Goal: Information Seeking & Learning: Learn about a topic

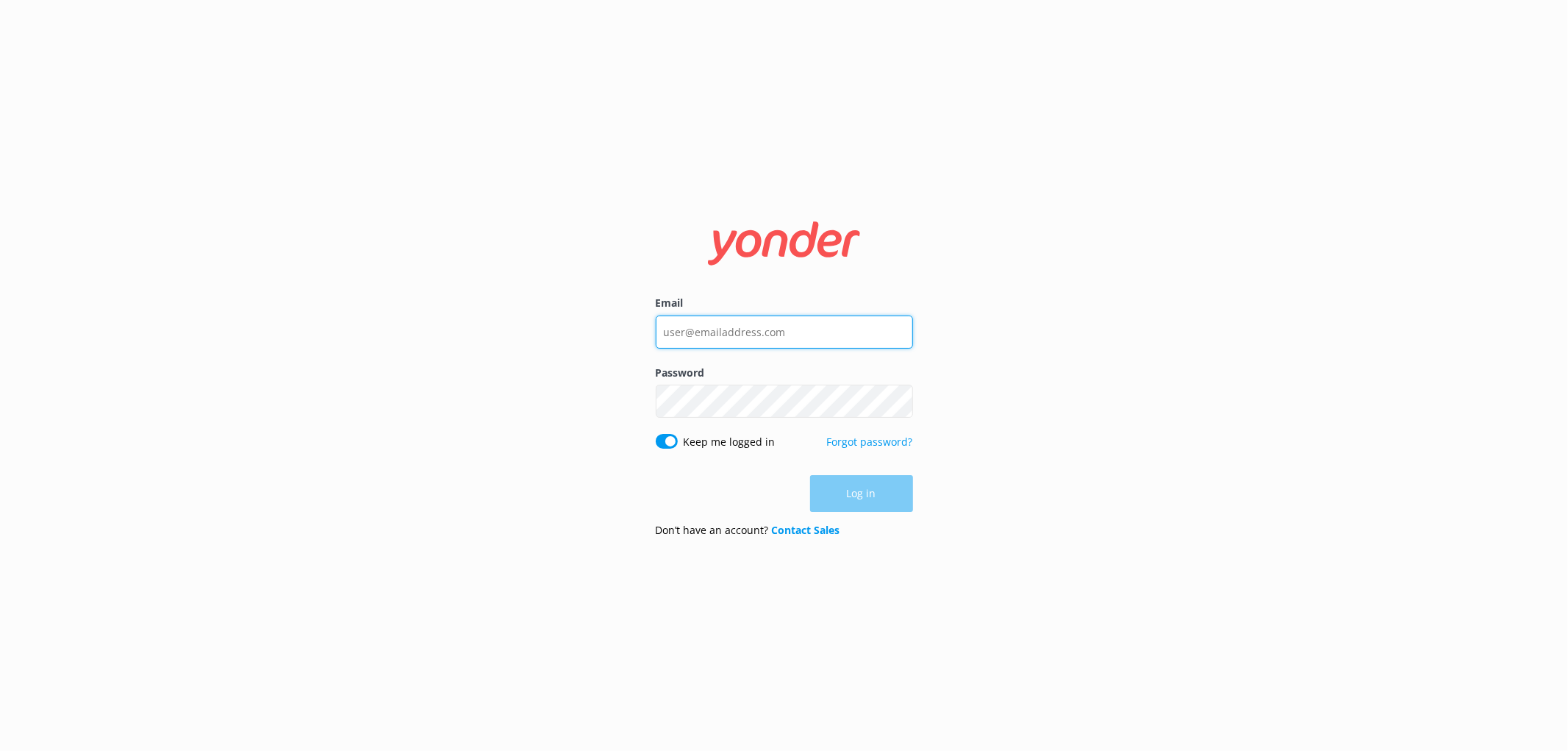
type input "[EMAIL_ADDRESS][DOMAIN_NAME]"
click at [863, 493] on div "Log in" at bounding box center [784, 494] width 257 height 37
click at [862, 495] on button "Log in" at bounding box center [861, 495] width 103 height 37
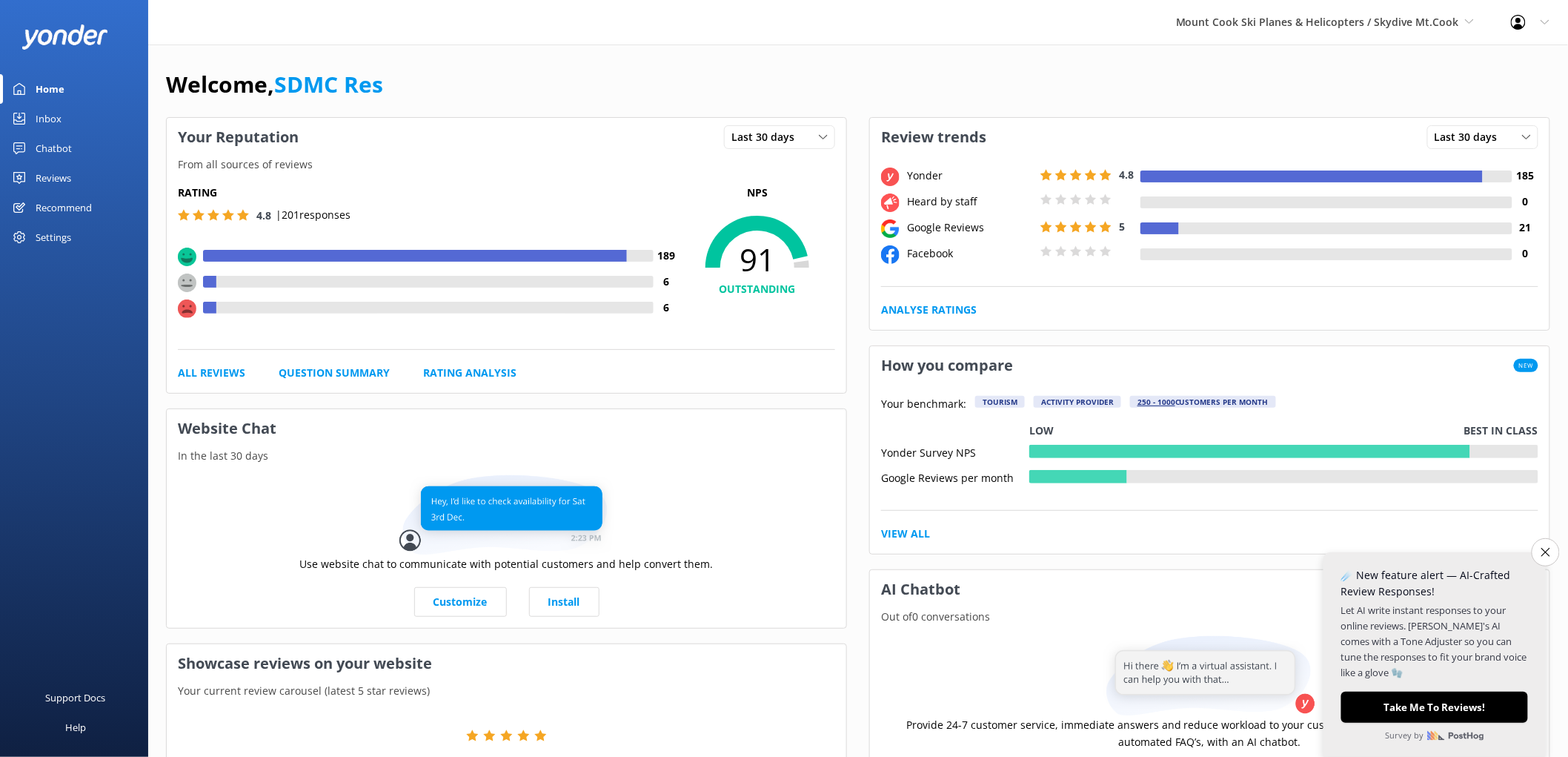
click at [58, 176] on div "Reviews" at bounding box center [53, 178] width 35 height 29
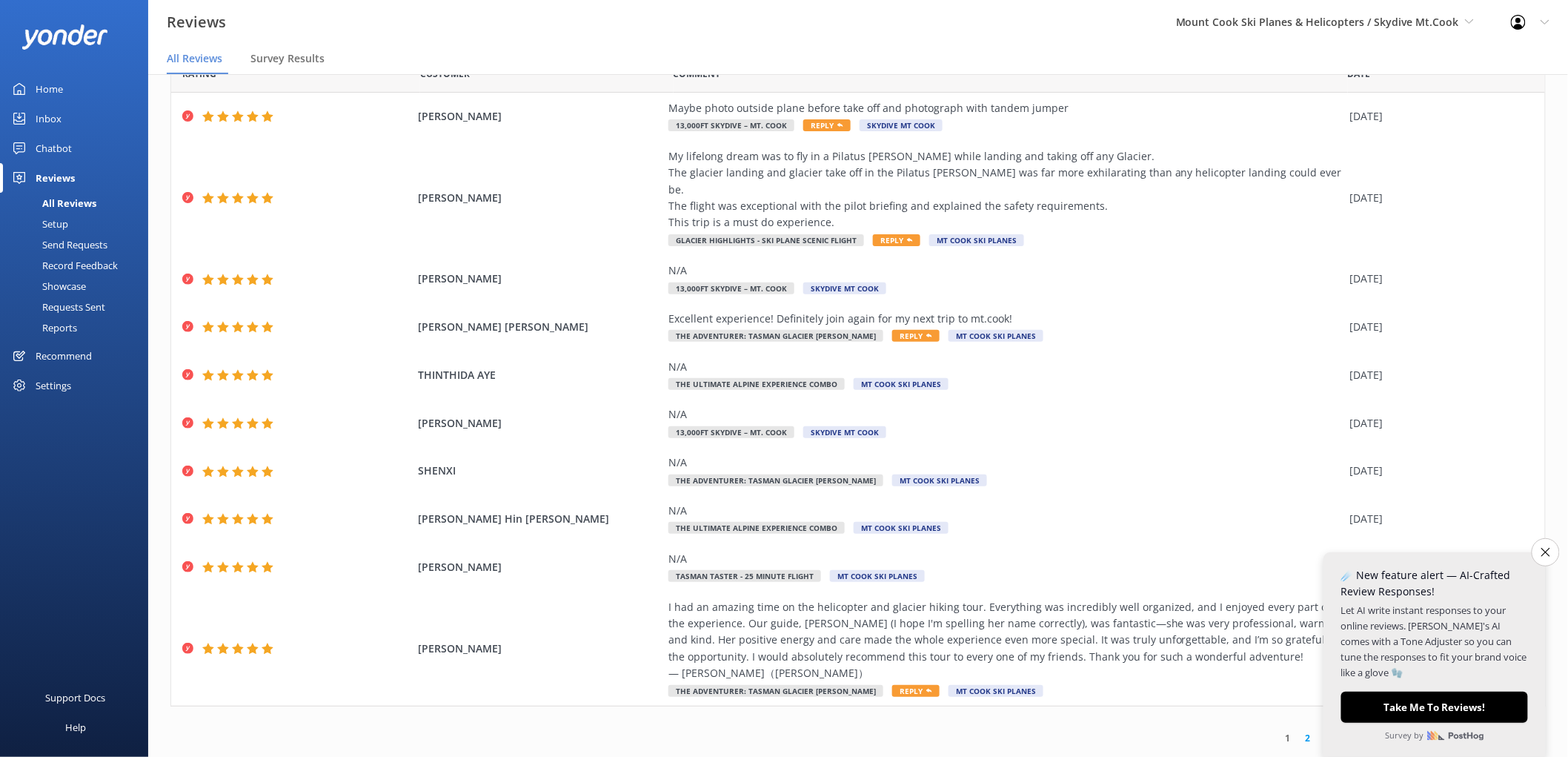
scroll to position [29, 0]
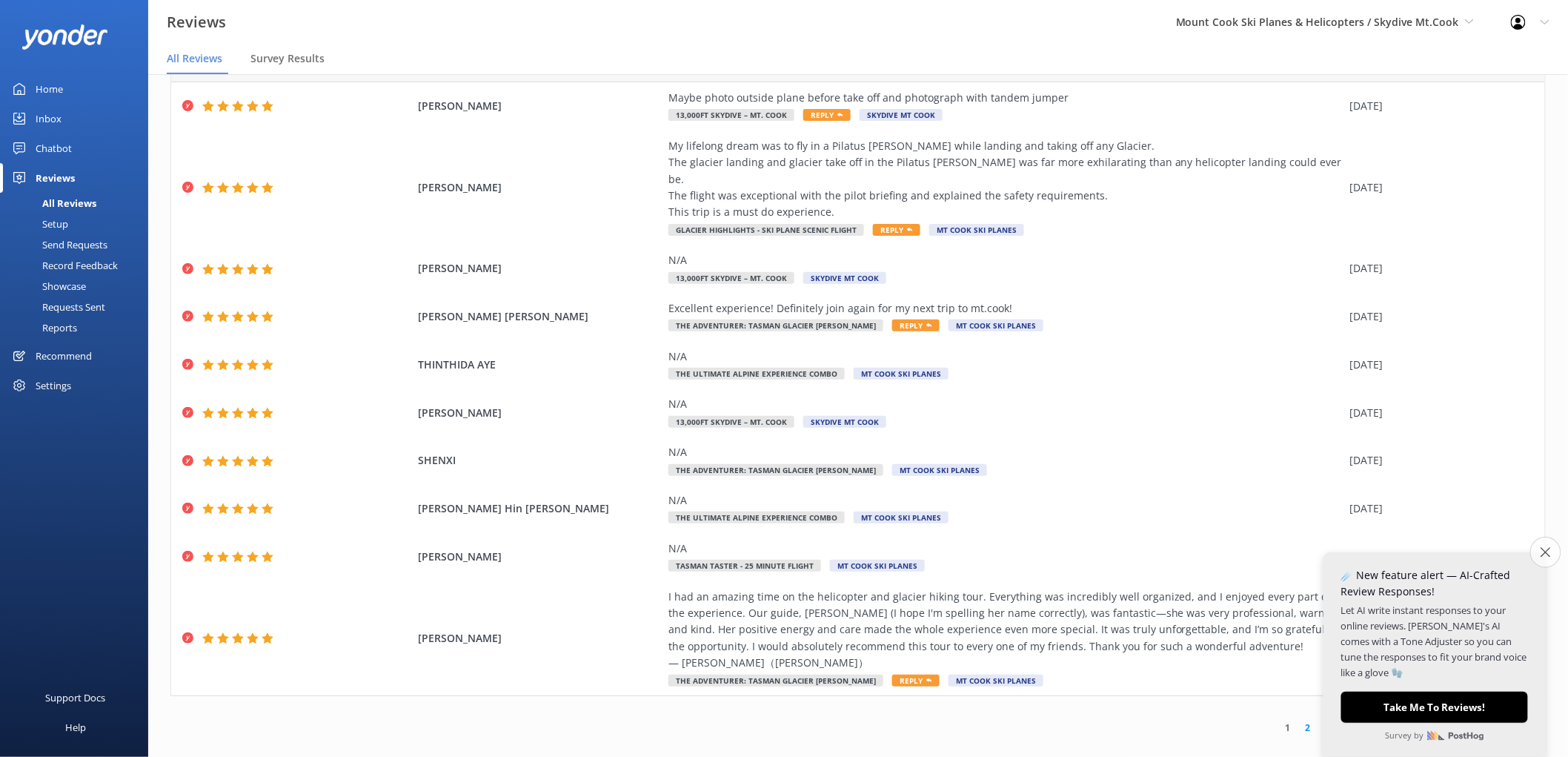
click at [1546, 553] on icon "Close survey" at bounding box center [1545, 552] width 10 height 10
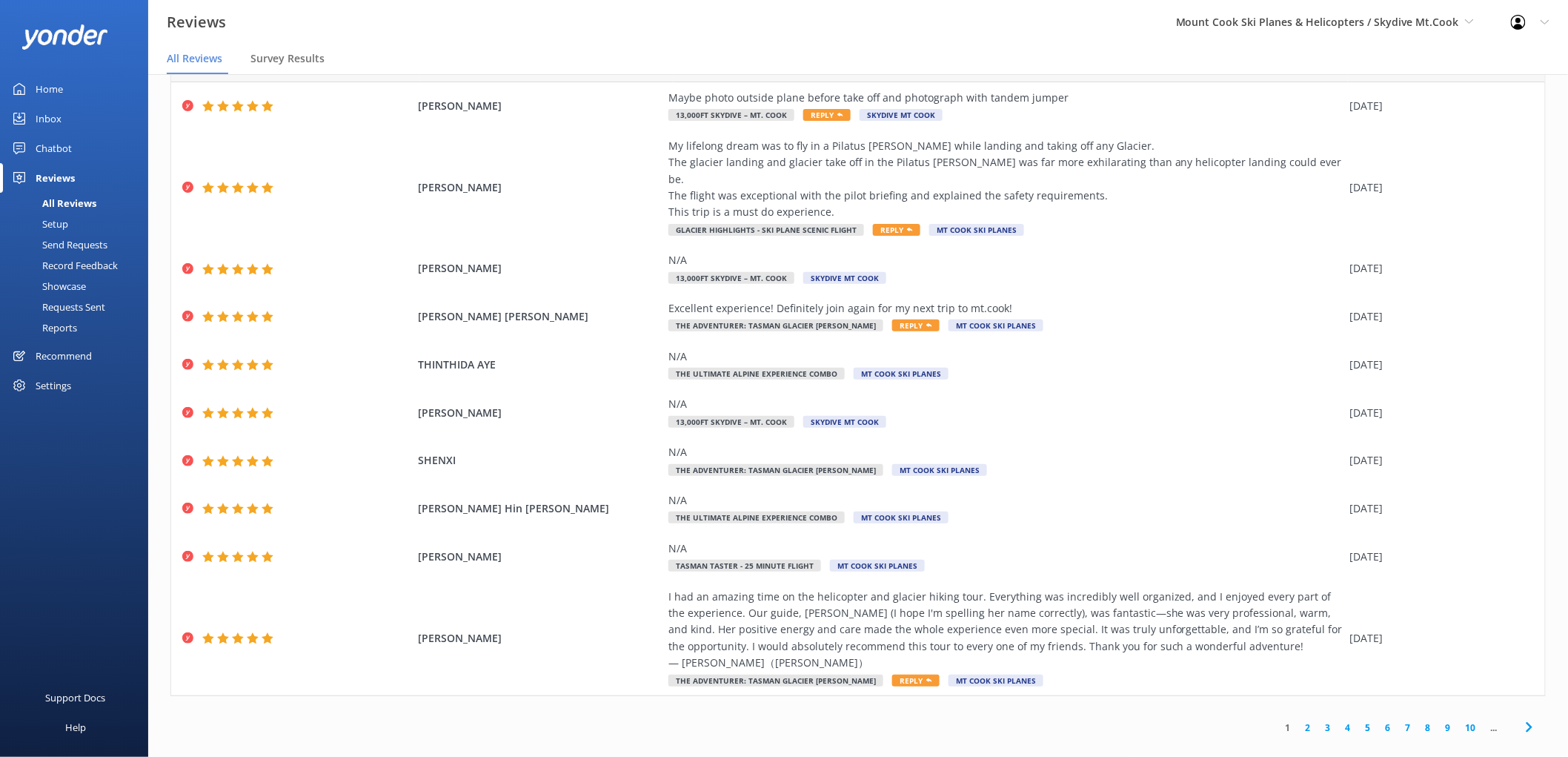
click at [1302, 721] on link "2" at bounding box center [1308, 728] width 20 height 14
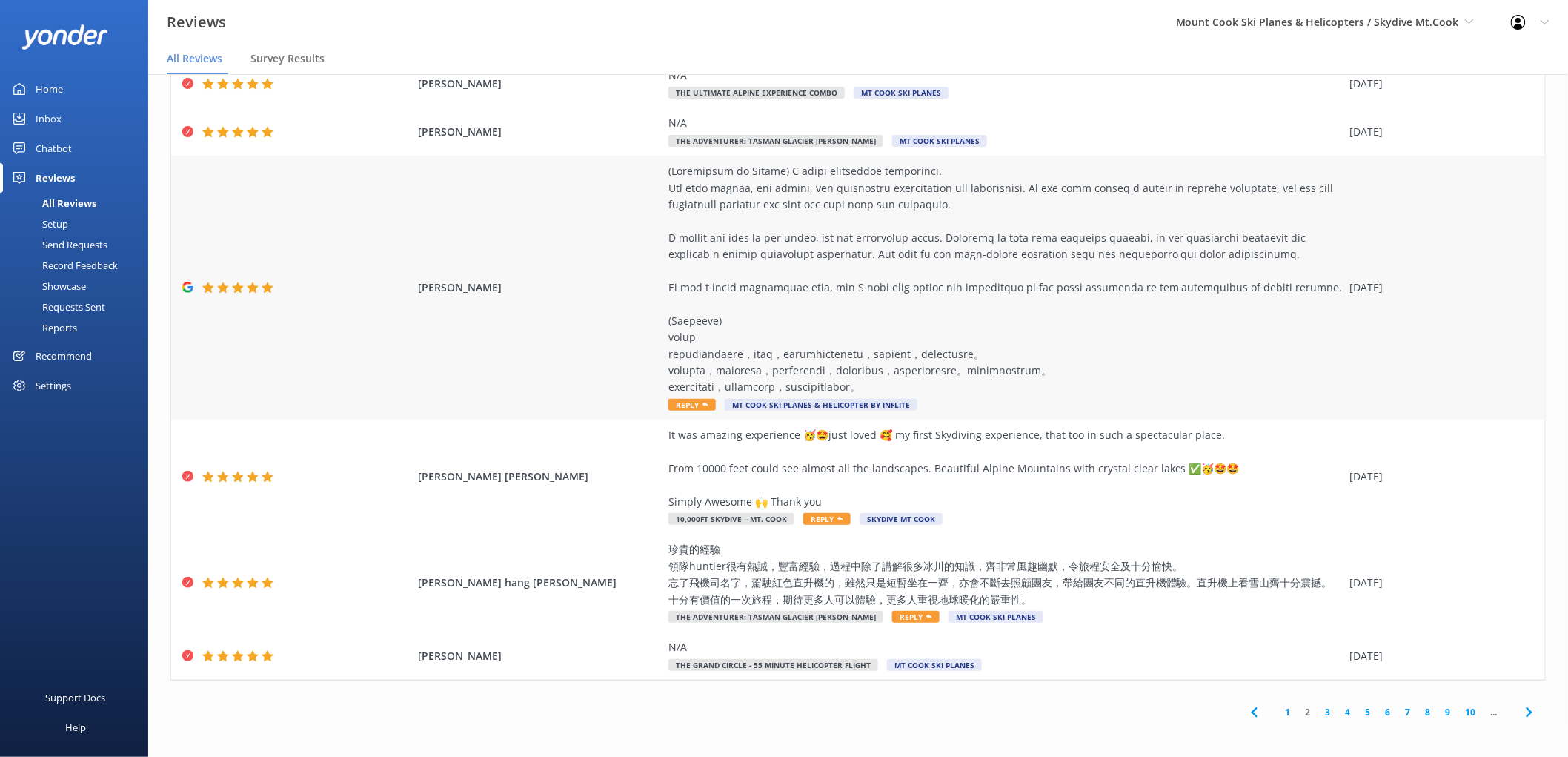
scroll to position [334, 0]
click at [1318, 704] on link "3" at bounding box center [1328, 711] width 20 height 14
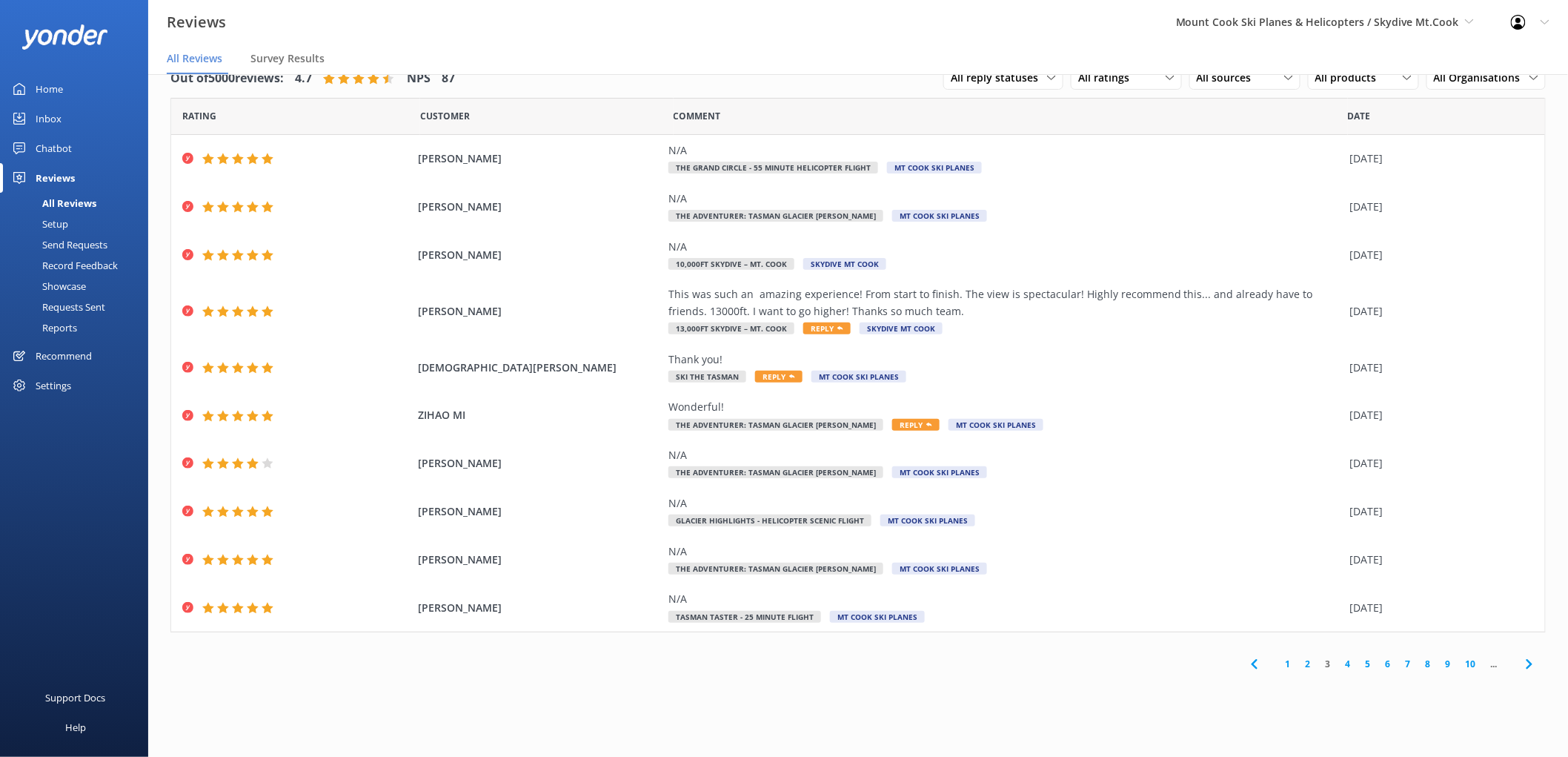
click at [1349, 664] on link "4" at bounding box center [1348, 664] width 20 height 14
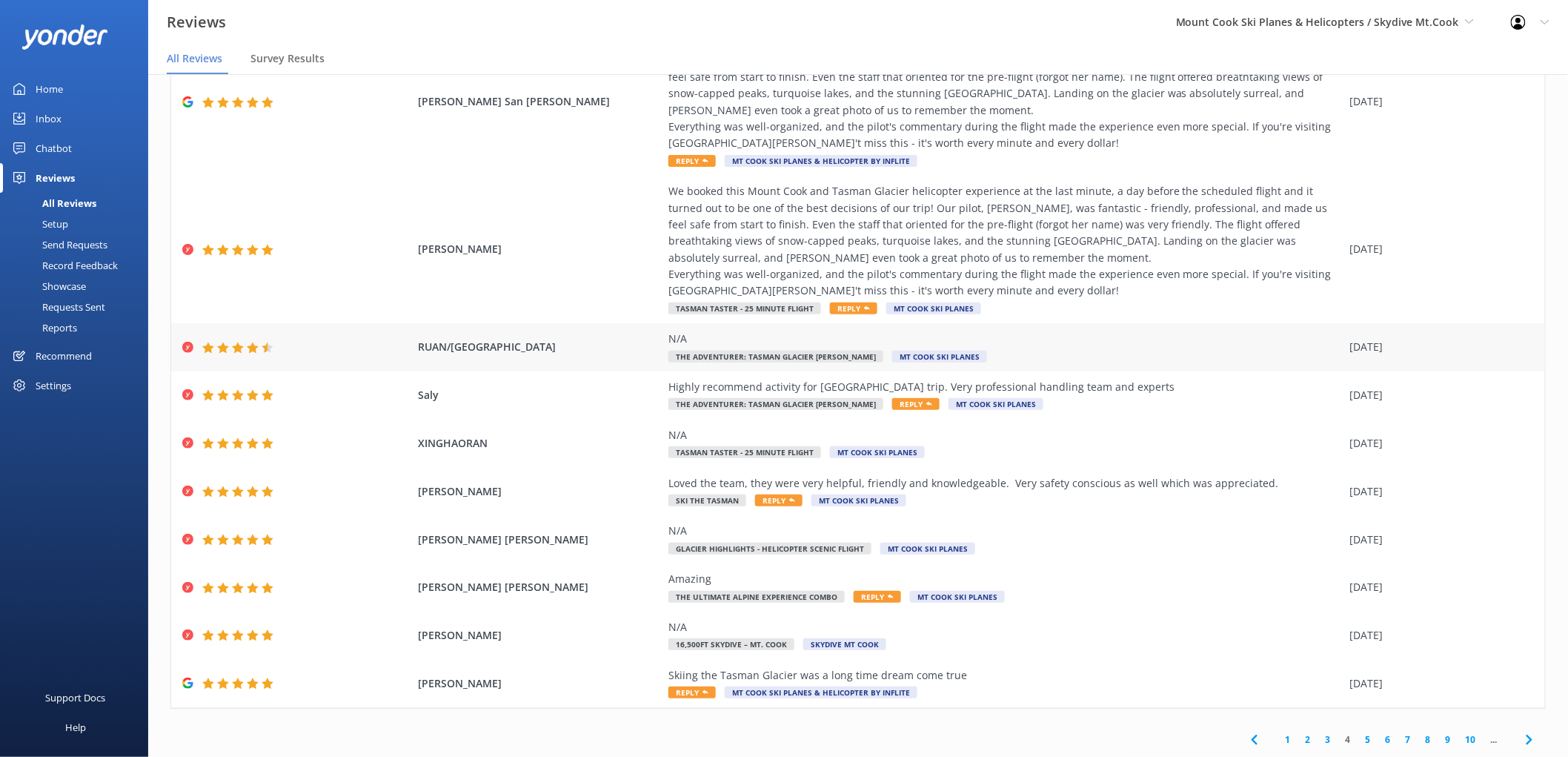
scroll to position [136, 0]
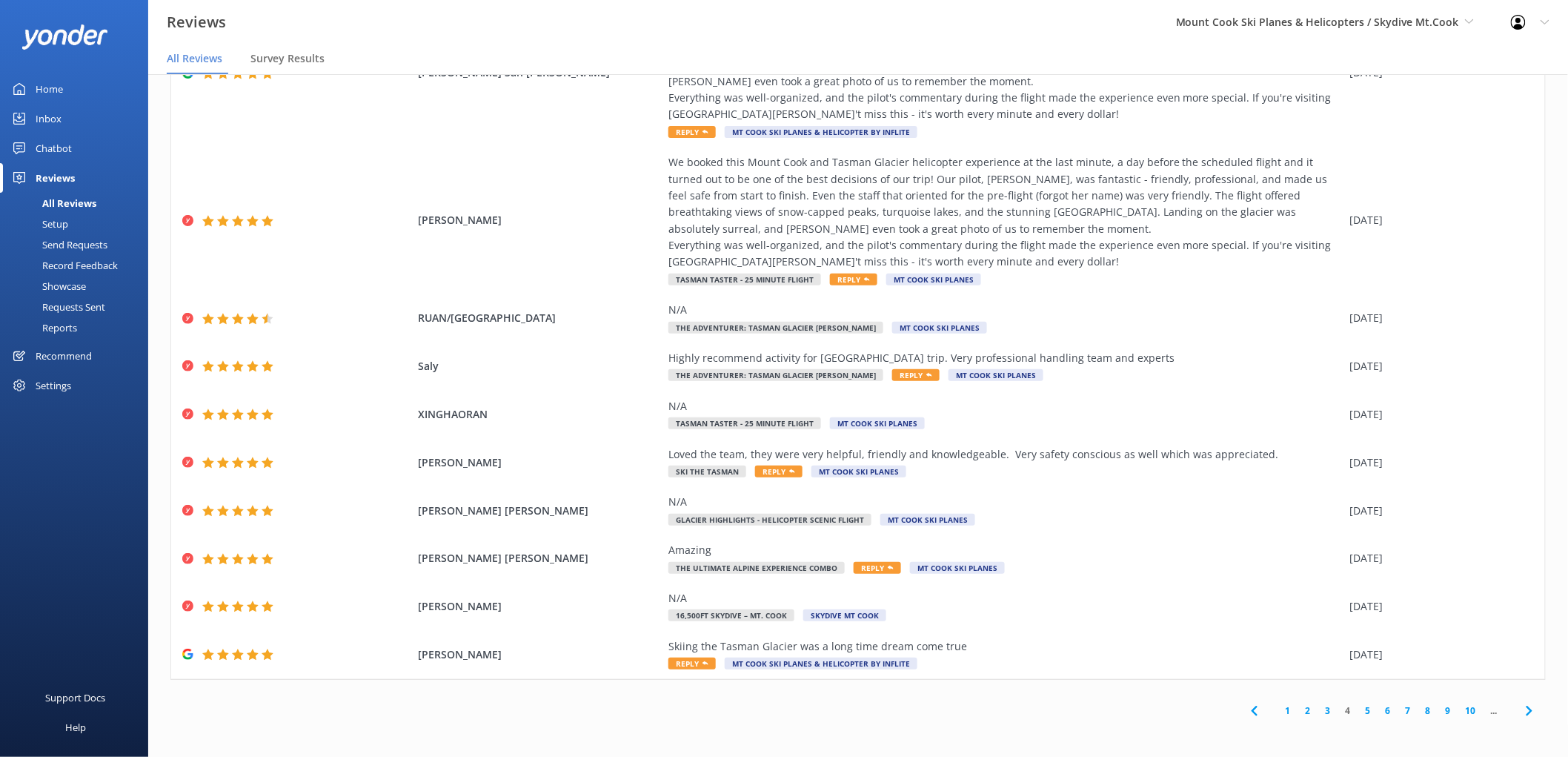
click at [1359, 710] on link "5" at bounding box center [1368, 710] width 20 height 14
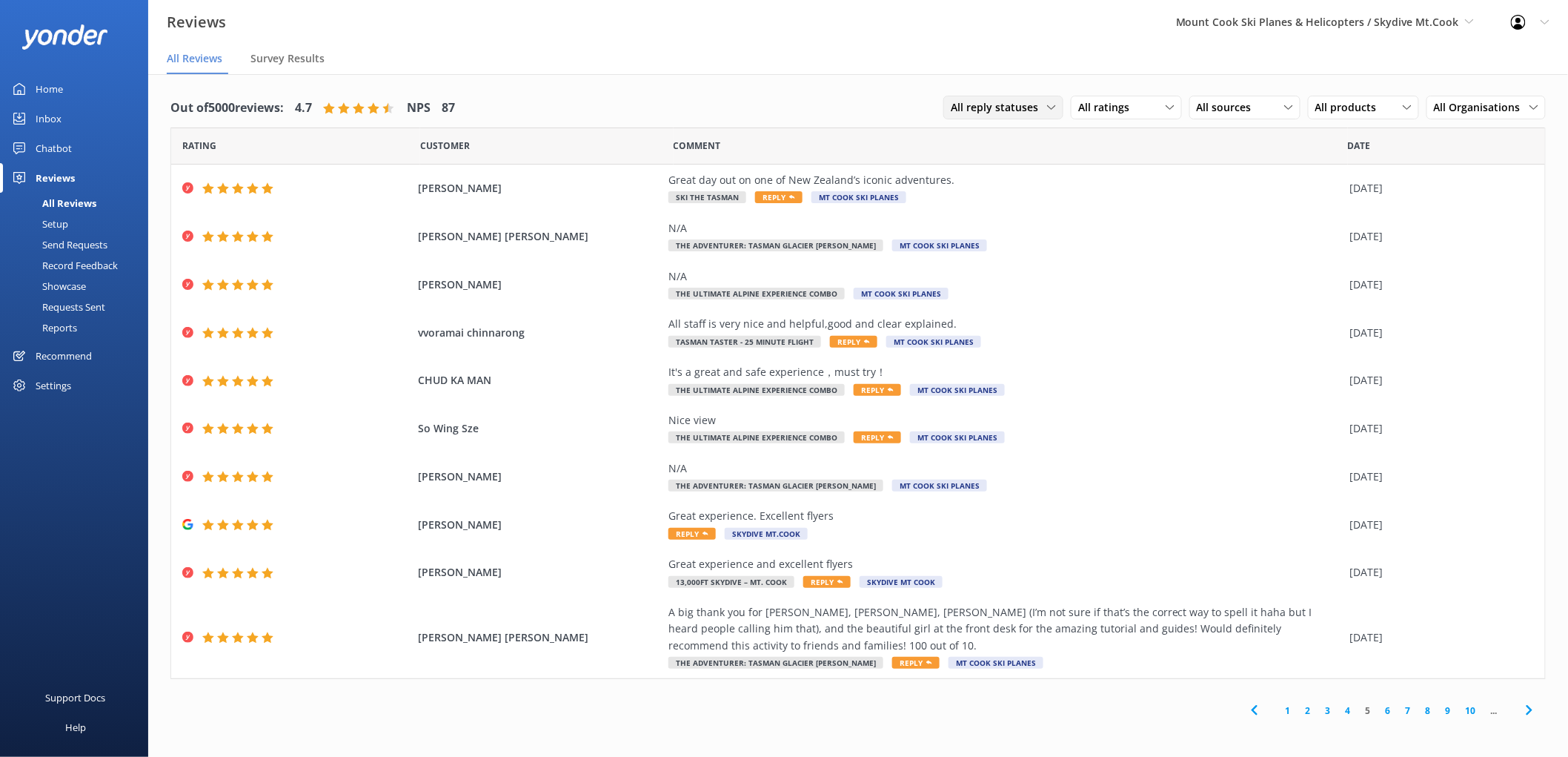
click at [1046, 105] on span "All reply statuses" at bounding box center [998, 107] width 96 height 17
click at [1121, 108] on span "All ratings" at bounding box center [1107, 107] width 60 height 17
click at [1255, 108] on span "All sources" at bounding box center [1228, 107] width 64 height 17
click at [1337, 107] on span "All products" at bounding box center [1351, 107] width 70 height 17
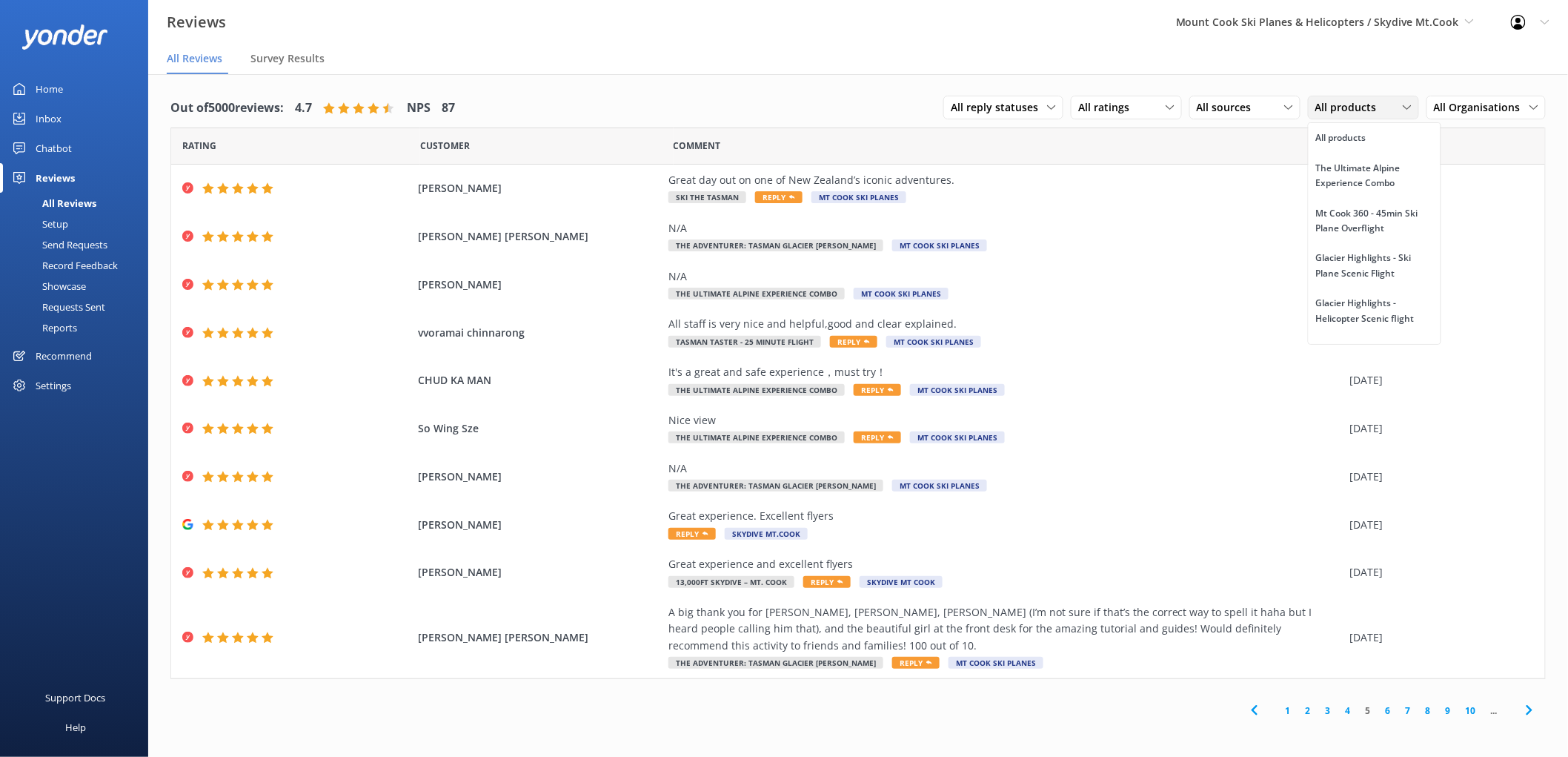
click at [1367, 112] on span "All products" at bounding box center [1351, 107] width 70 height 17
click at [1384, 710] on link "6" at bounding box center [1388, 710] width 20 height 14
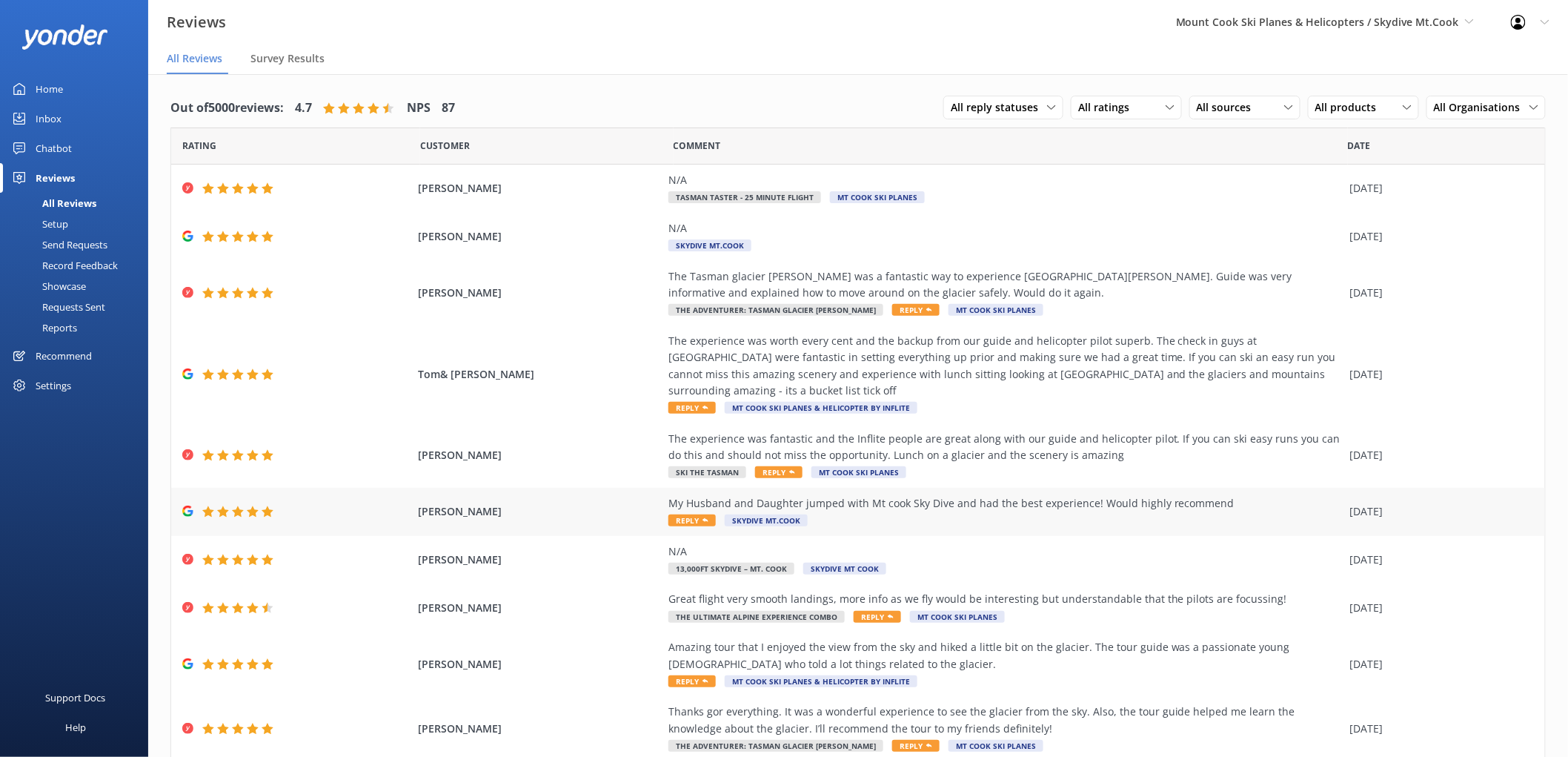
scroll to position [53, 0]
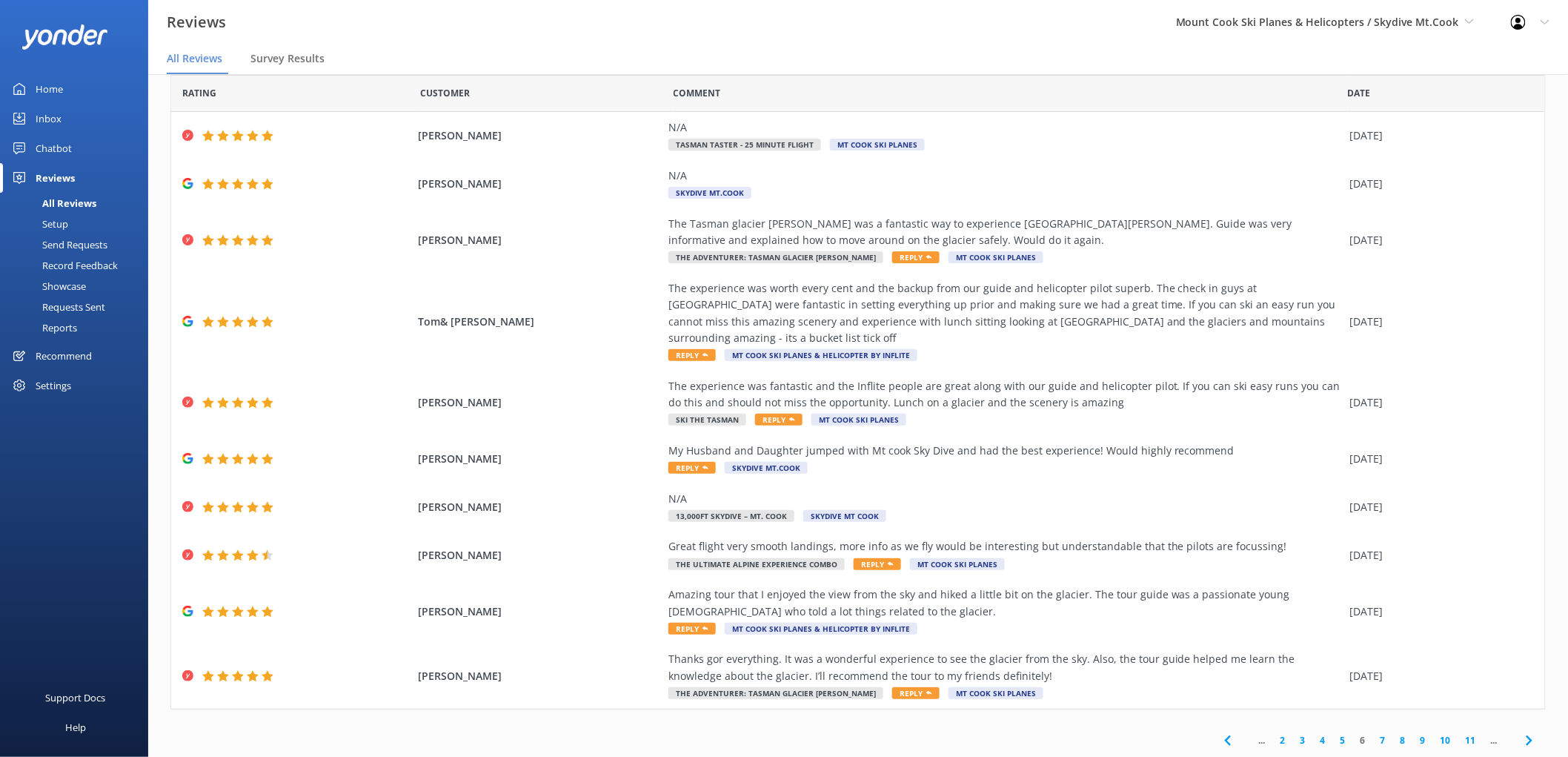
click at [1373, 742] on link "7" at bounding box center [1383, 740] width 20 height 14
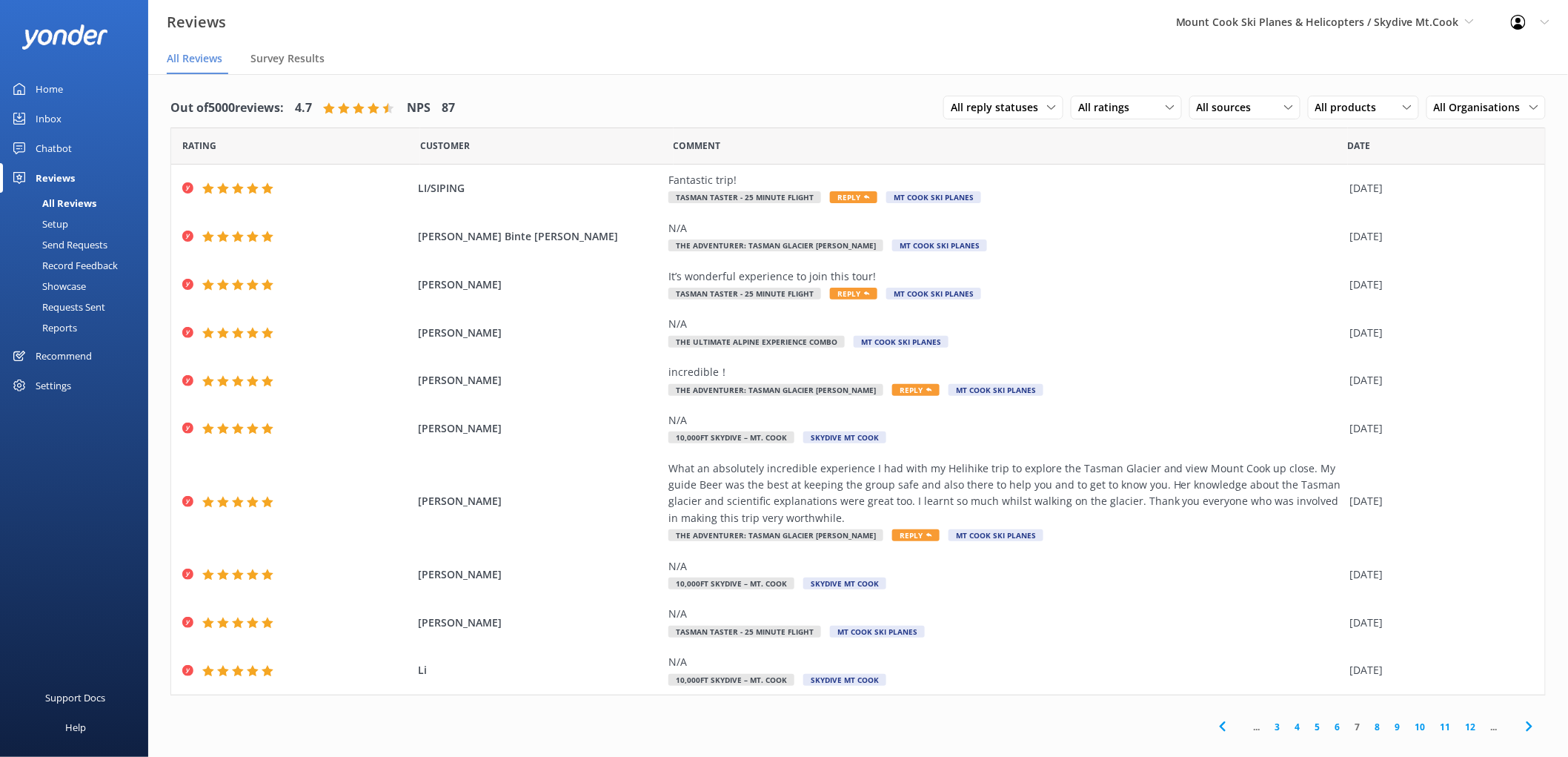
click at [1378, 728] on link "8" at bounding box center [1377, 727] width 20 height 14
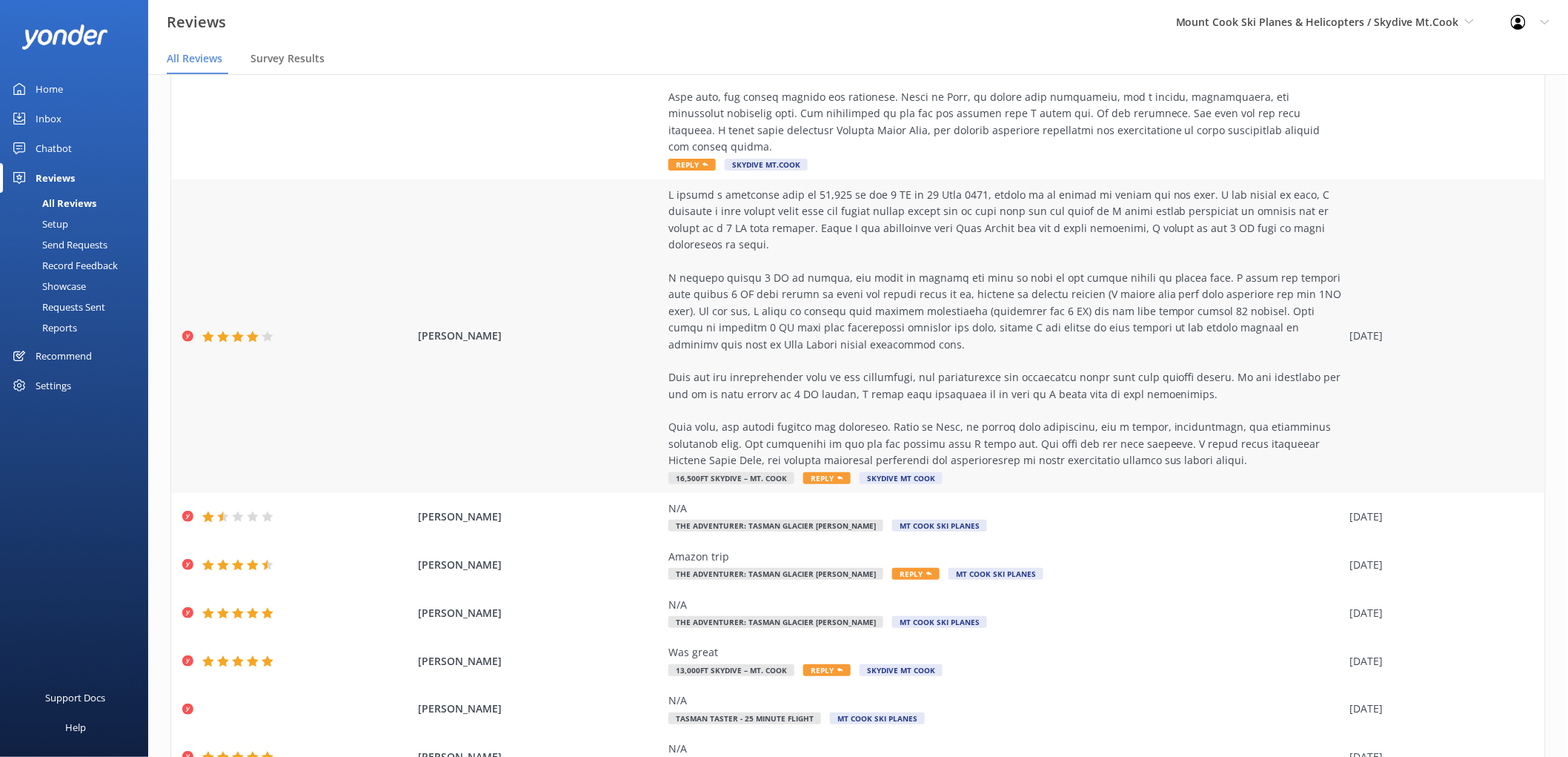
scroll to position [468, 0]
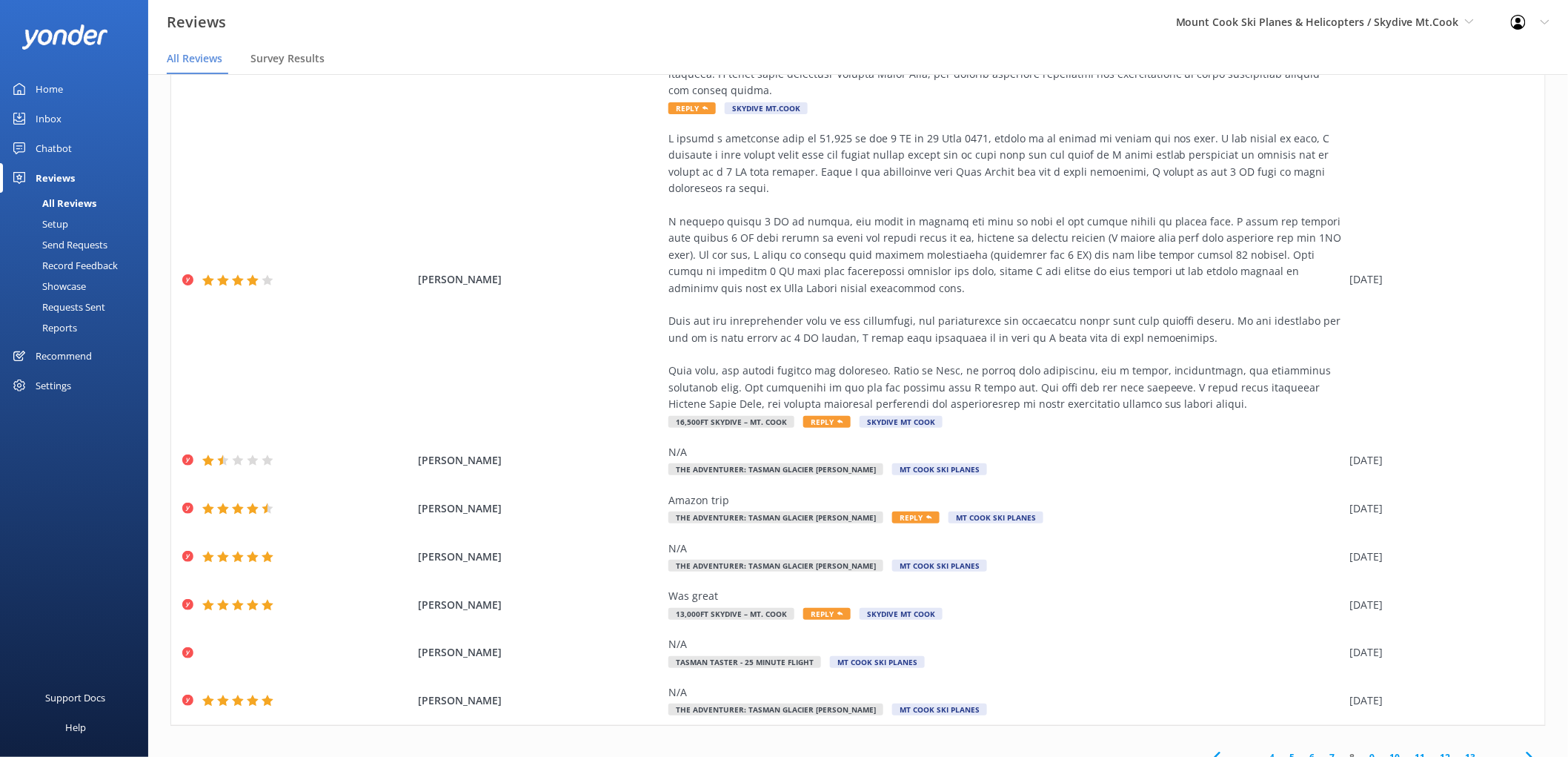
click at [1363, 750] on link "9" at bounding box center [1372, 757] width 20 height 14
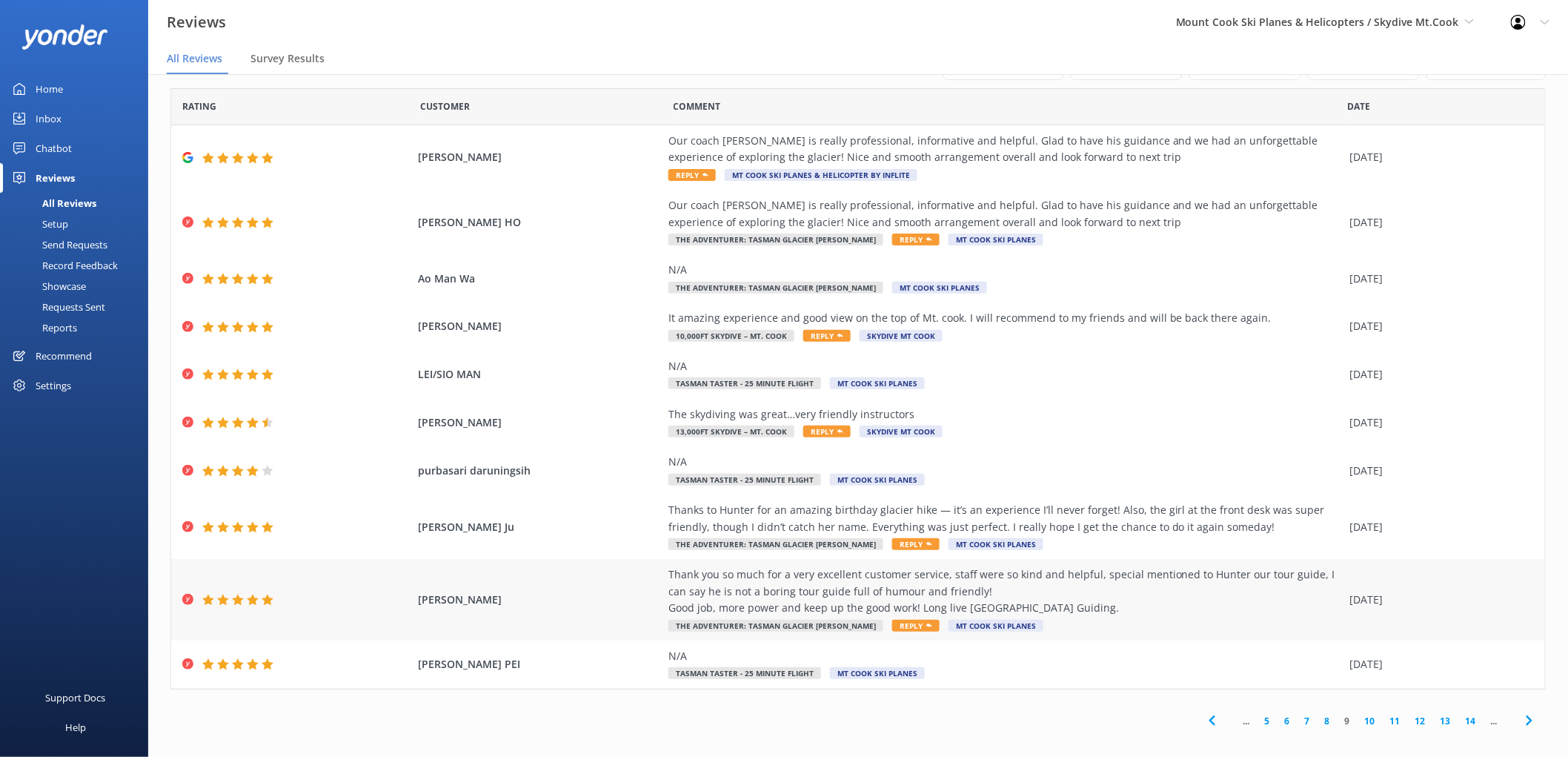
scroll to position [29, 0]
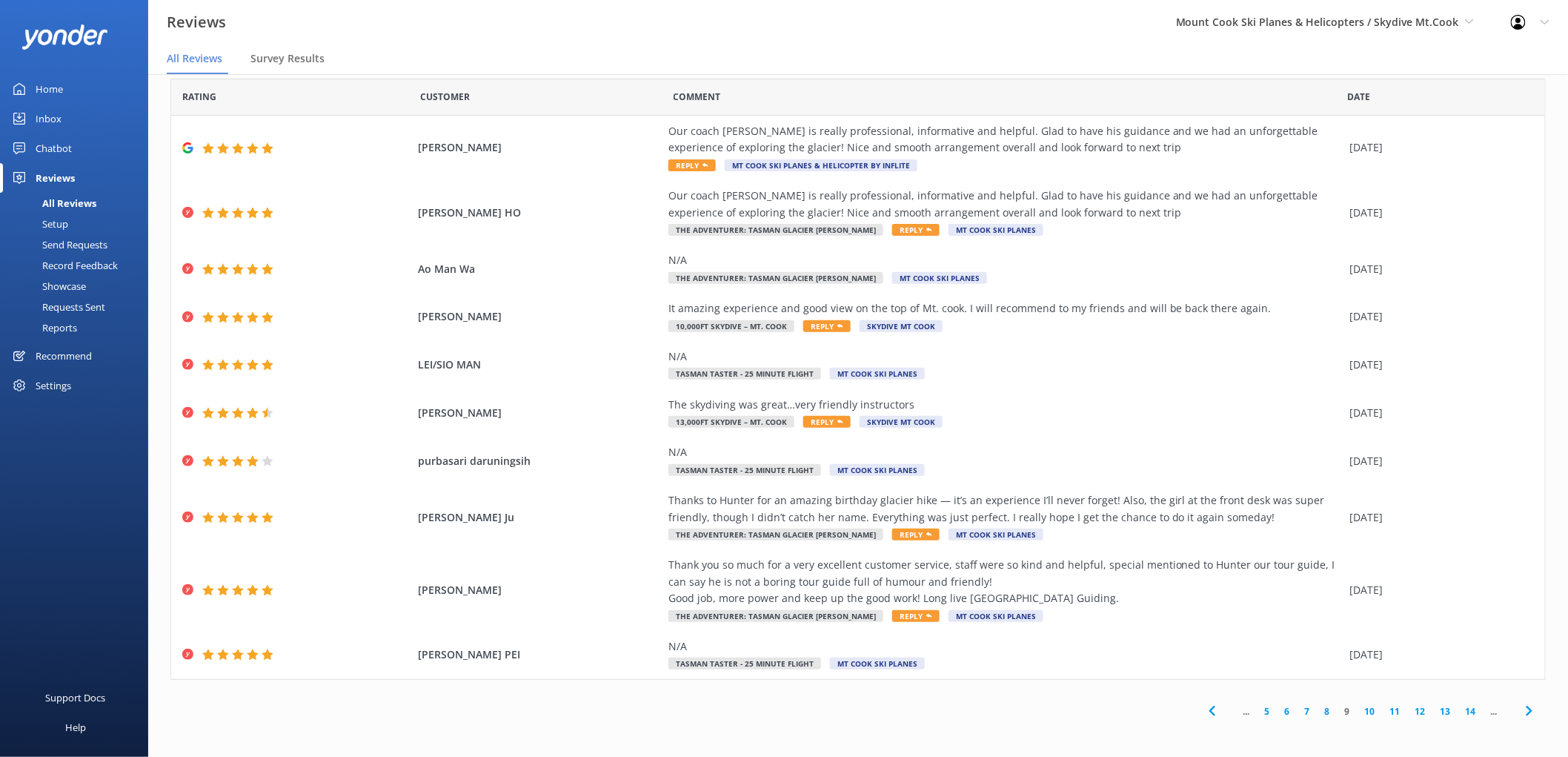
click at [1358, 713] on link "10" at bounding box center [1370, 711] width 25 height 14
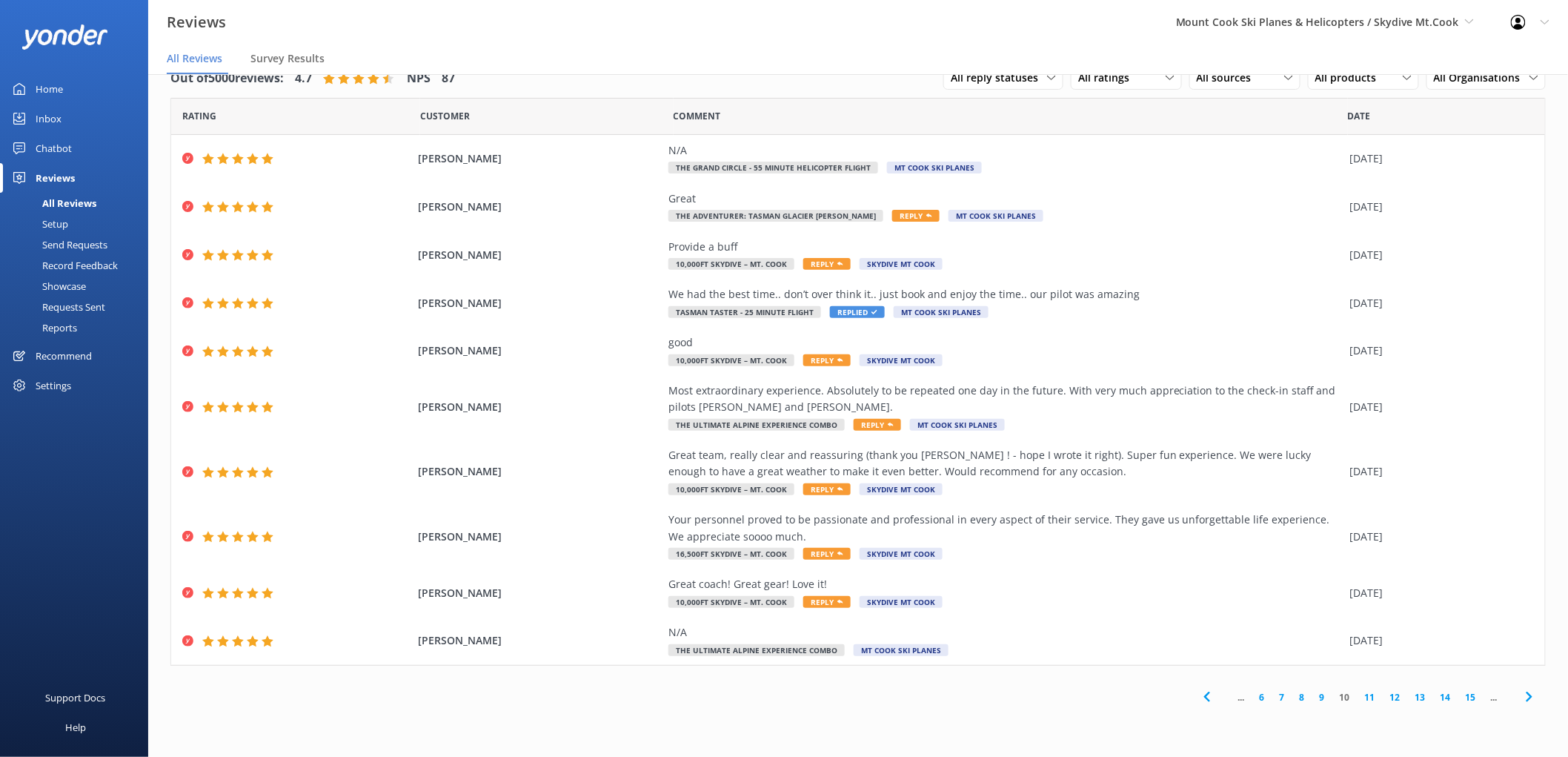
click at [1372, 702] on link "11" at bounding box center [1370, 697] width 25 height 14
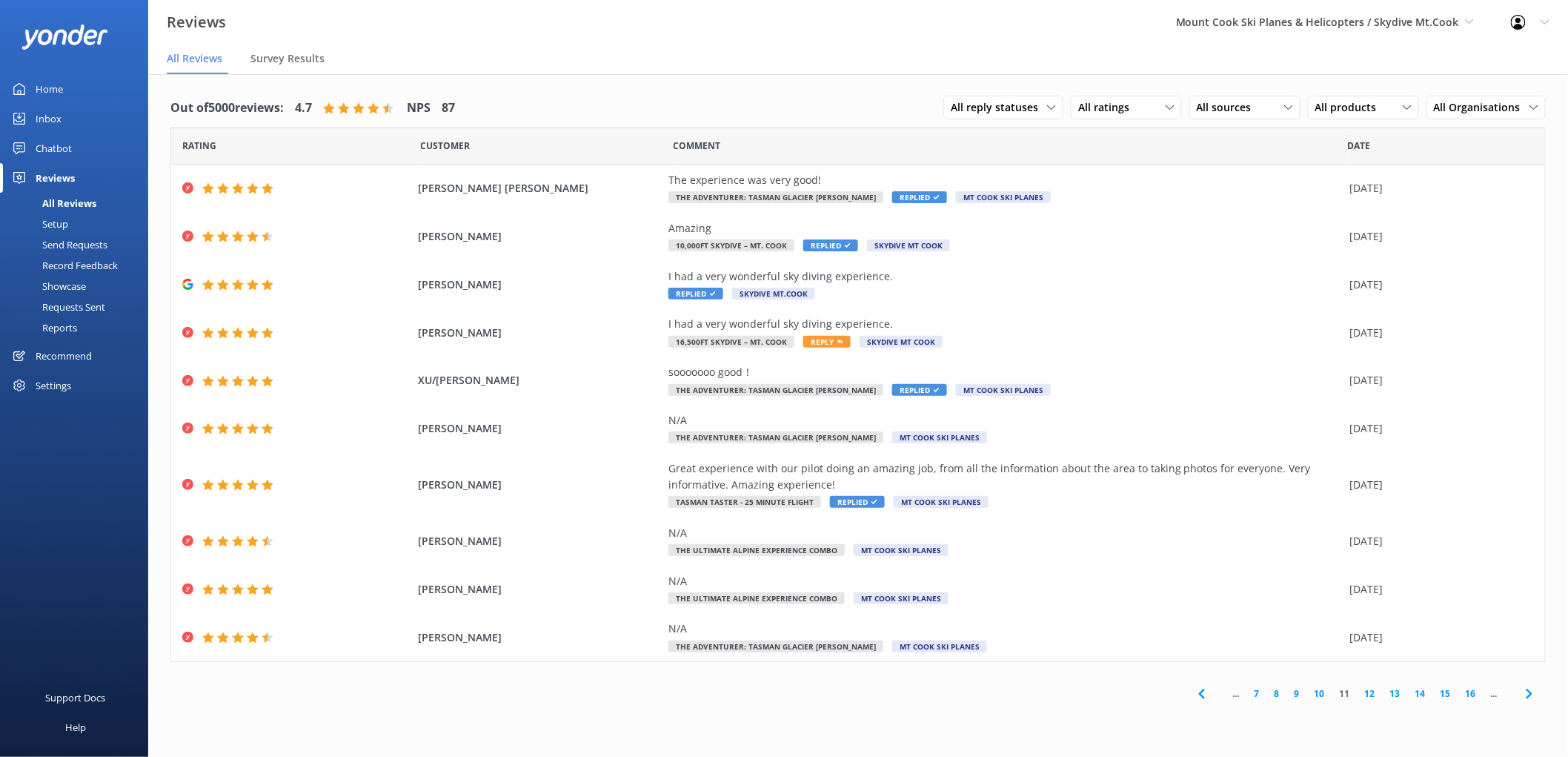
click at [1375, 691] on link "12" at bounding box center [1370, 693] width 25 height 14
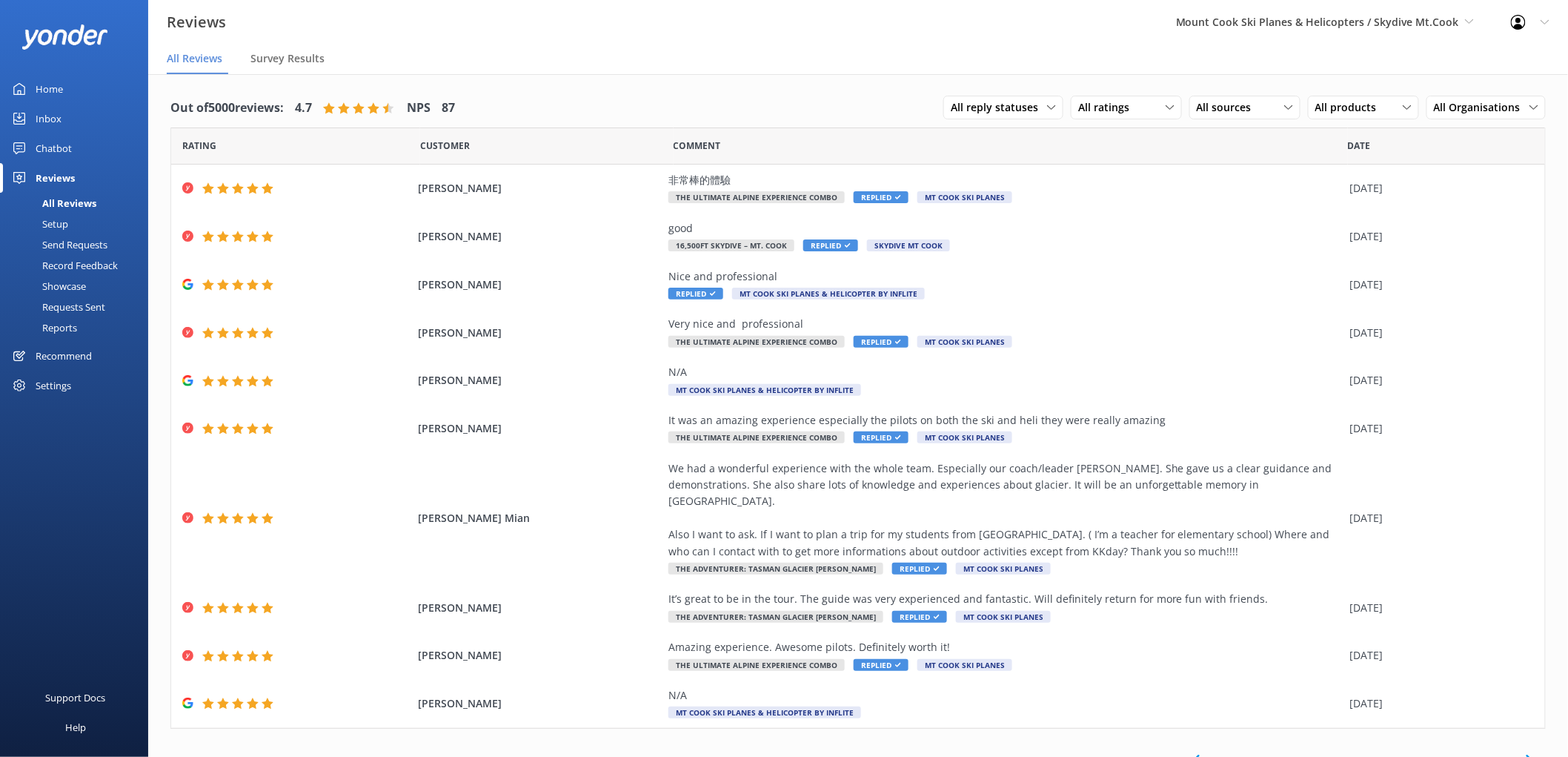
click at [1363, 753] on link "13" at bounding box center [1370, 760] width 25 height 14
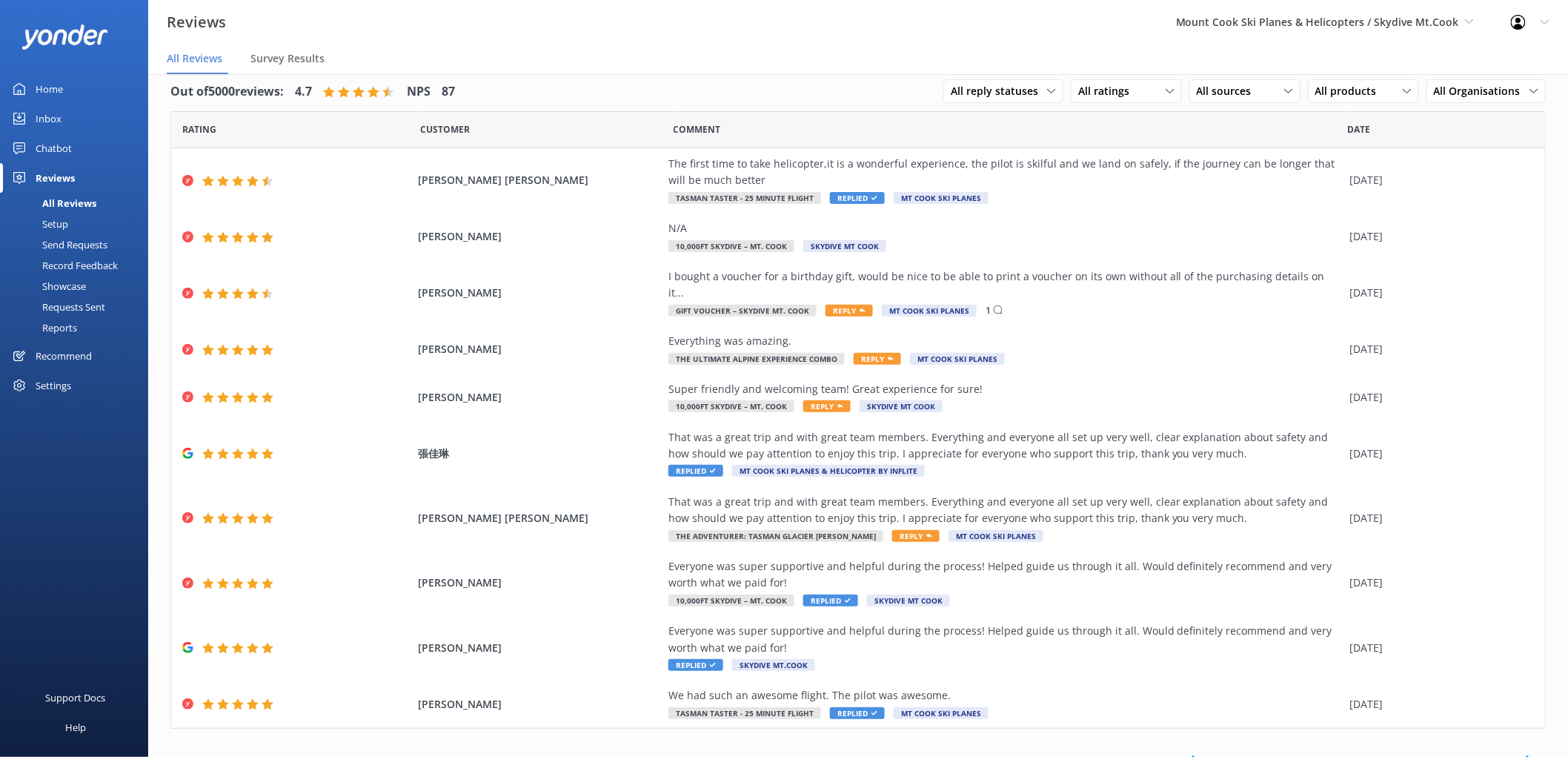
scroll to position [20, 0]
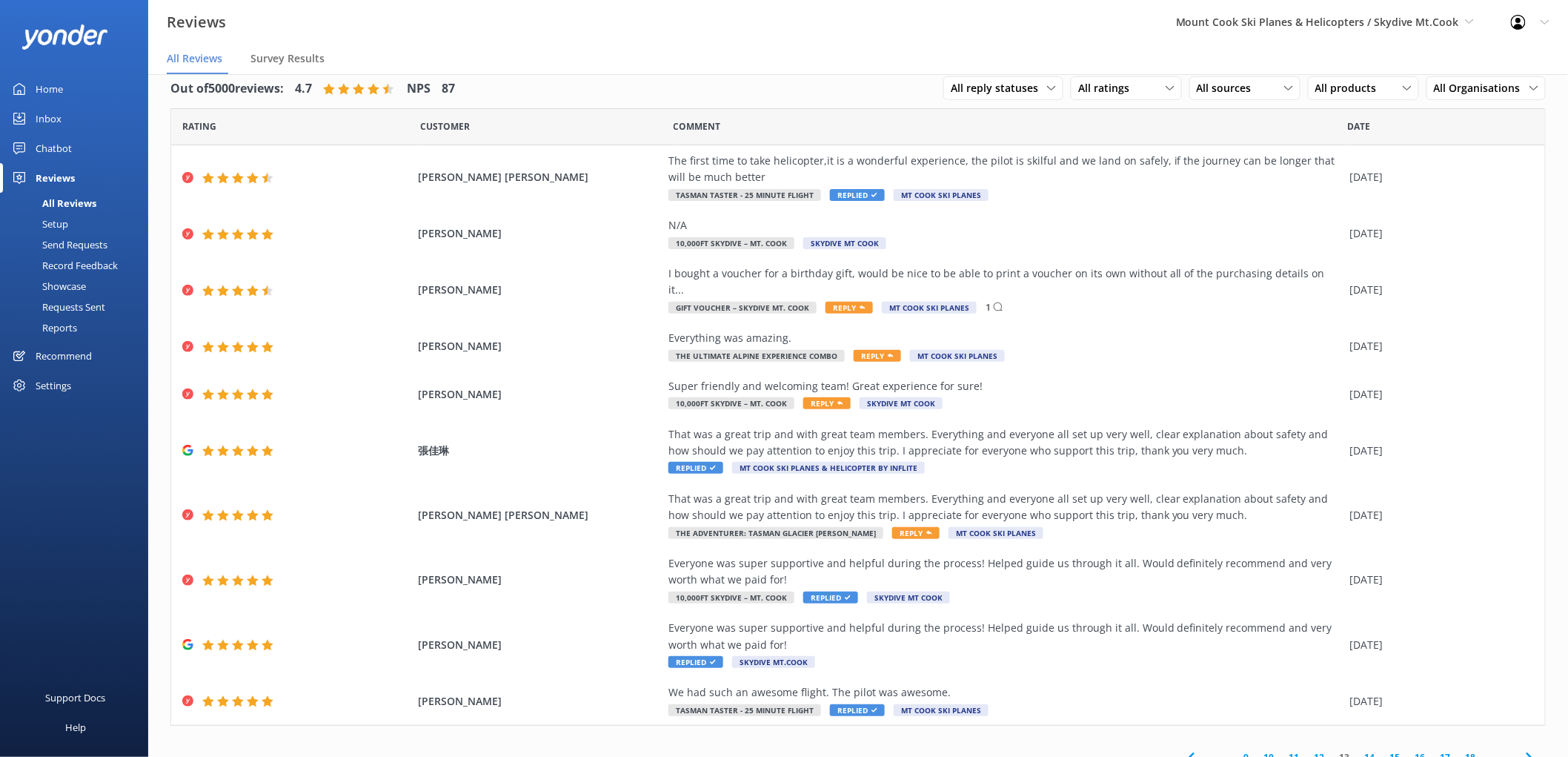
click at [1361, 750] on link "14" at bounding box center [1370, 757] width 25 height 14
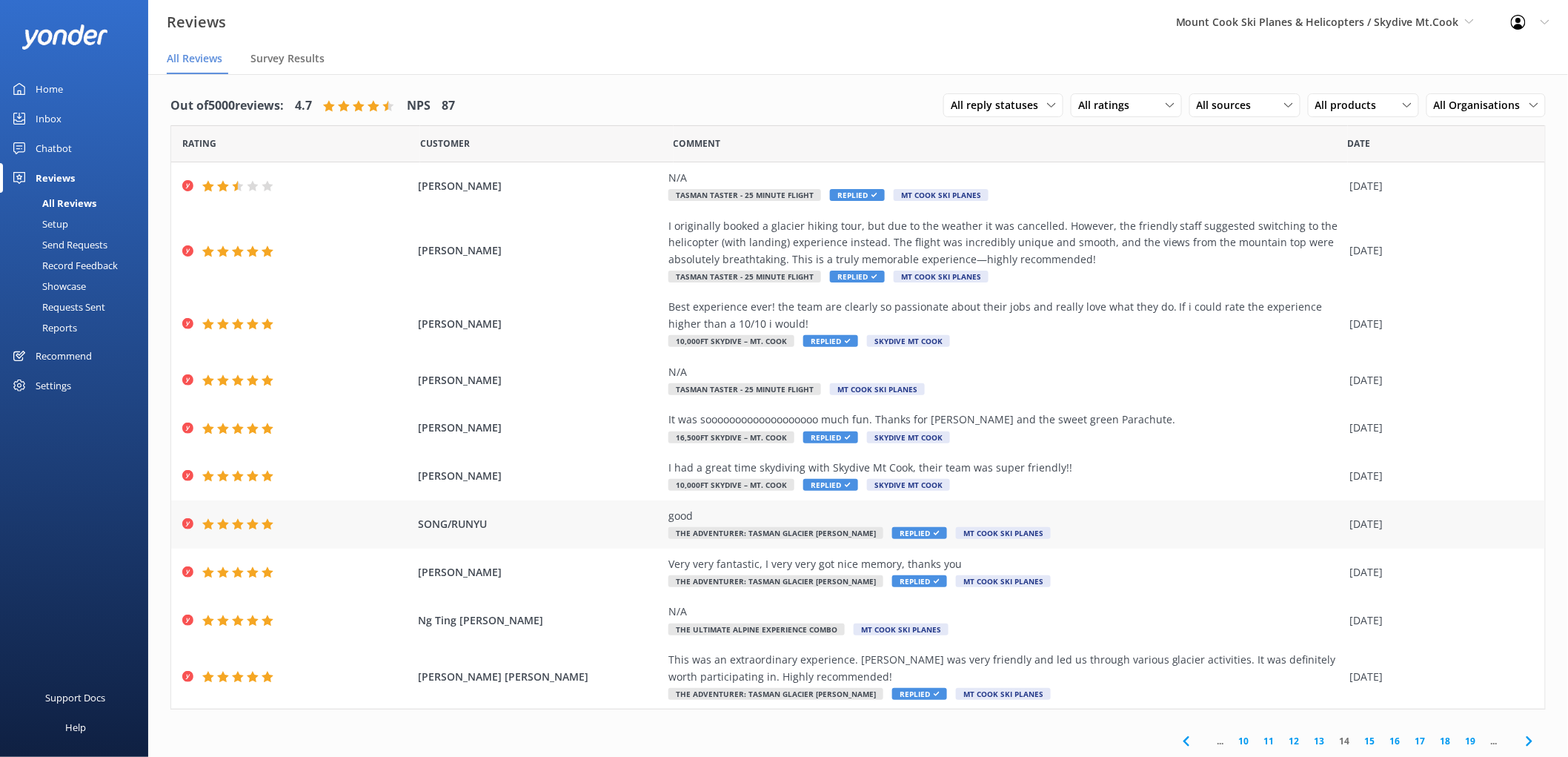
scroll to position [3, 0]
click at [1360, 738] on link "15" at bounding box center [1370, 740] width 25 height 14
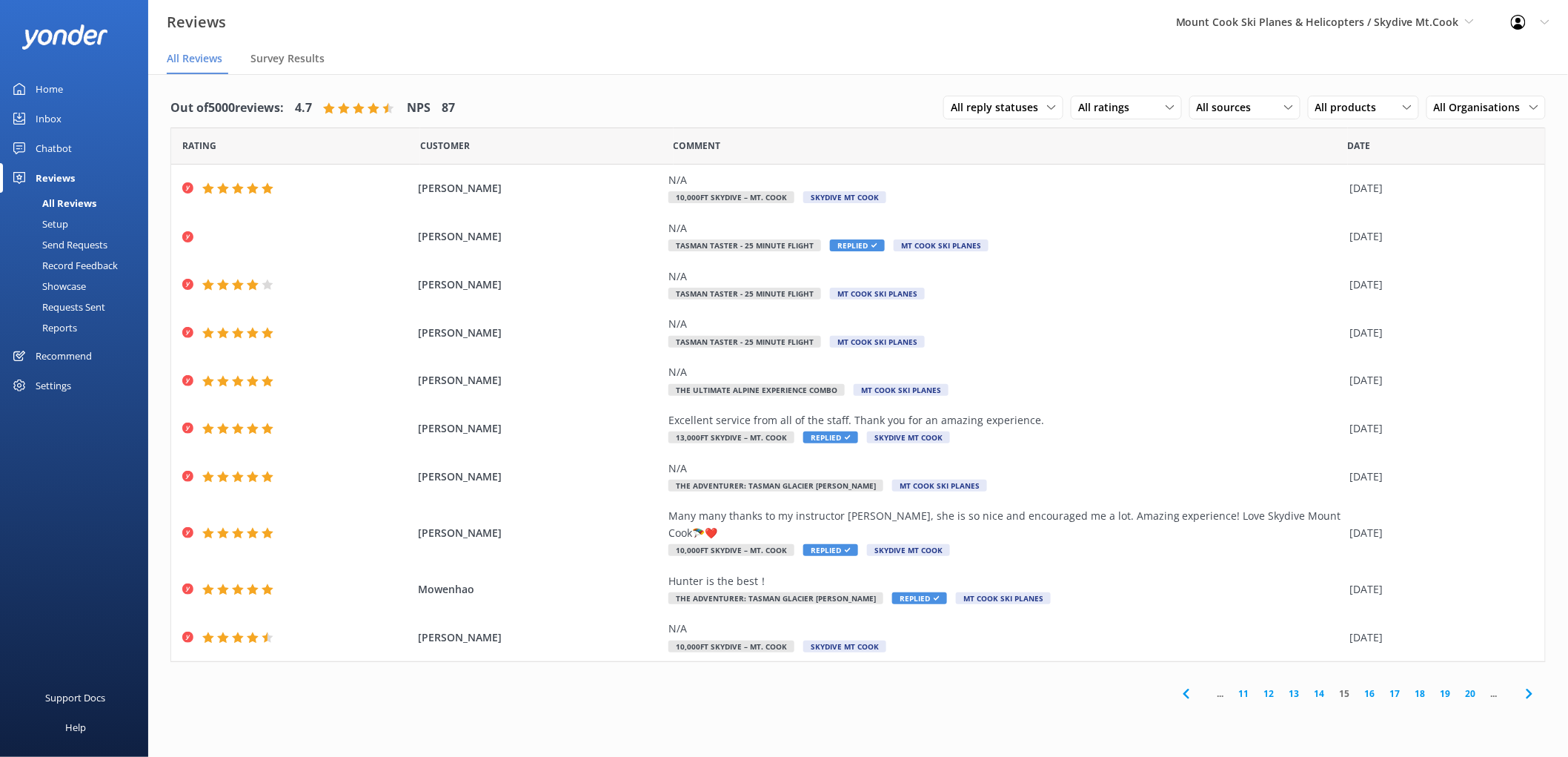
click at [1361, 686] on link "16" at bounding box center [1370, 693] width 25 height 14
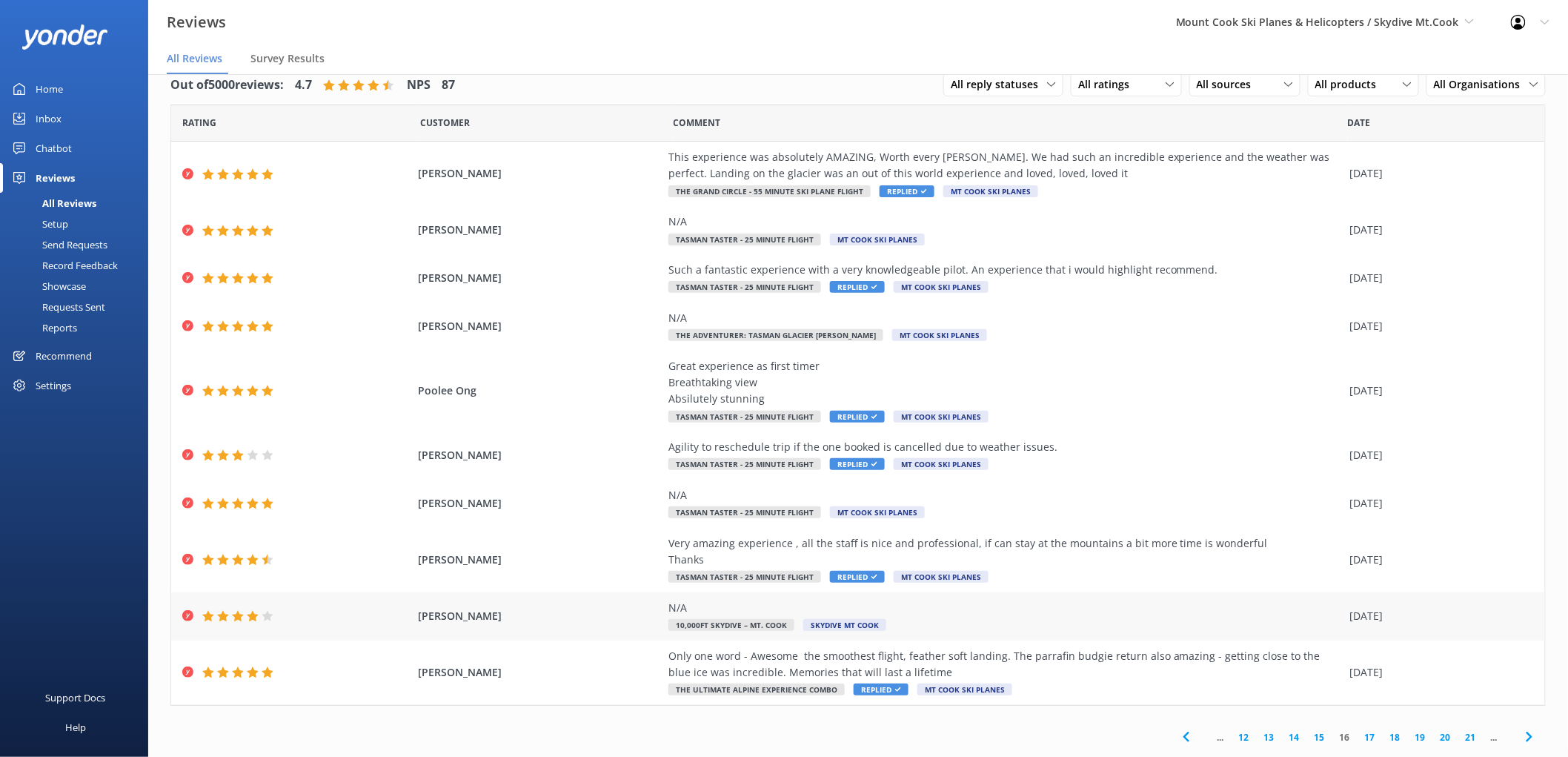
scroll to position [29, 0]
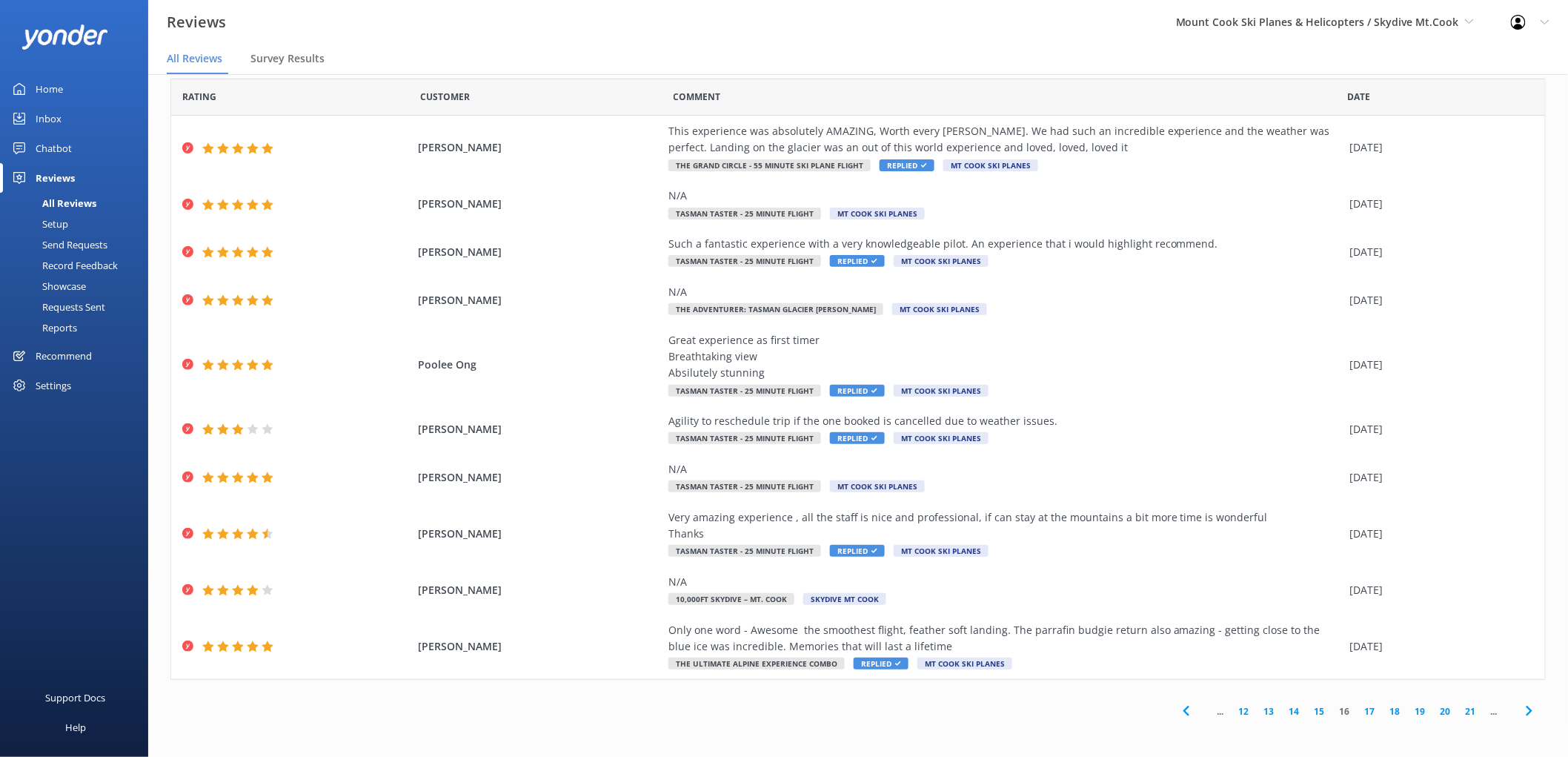
click at [1358, 712] on link "17" at bounding box center [1370, 711] width 25 height 14
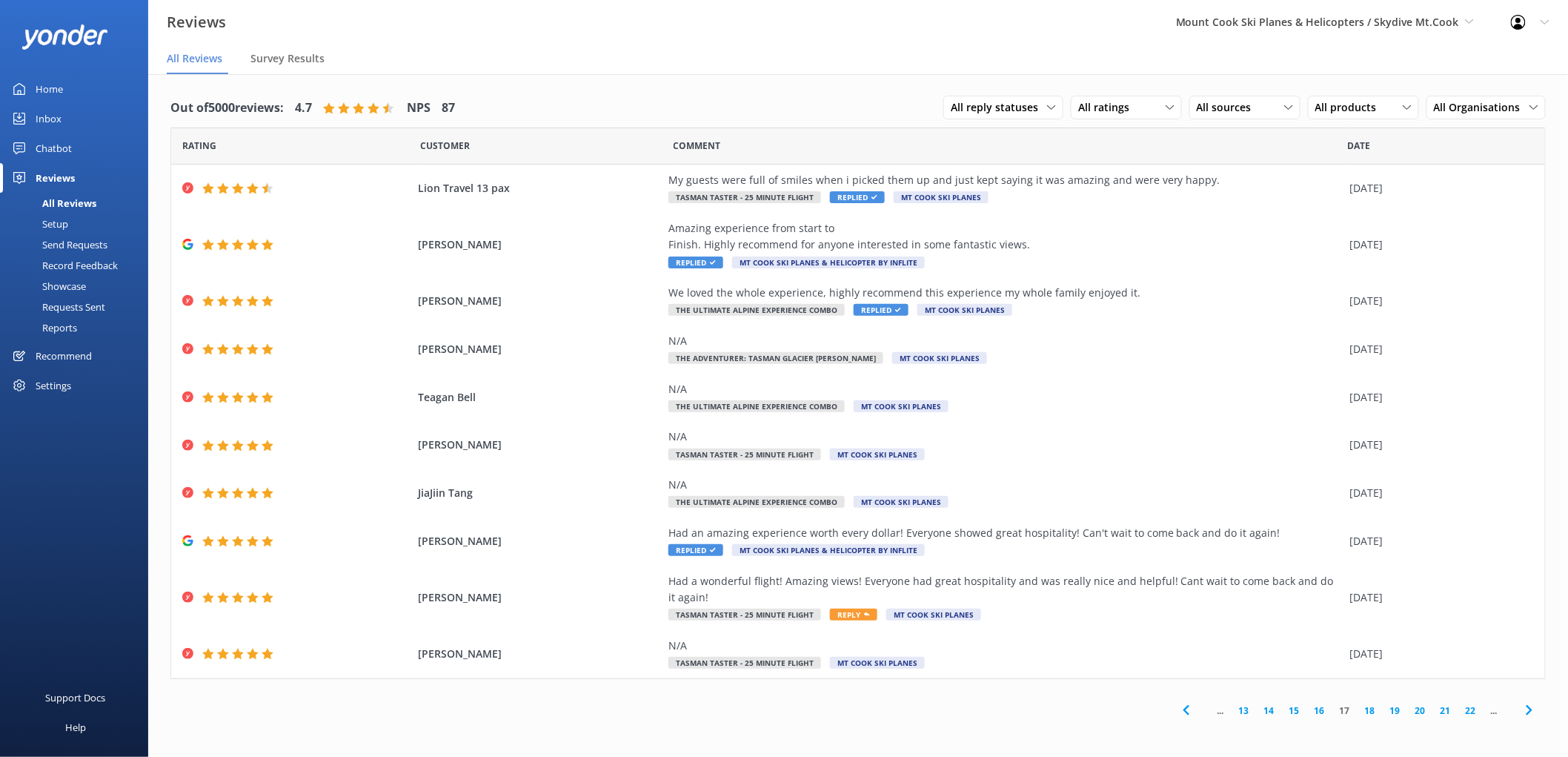
click at [1376, 707] on link "18" at bounding box center [1370, 710] width 25 height 14
